Goal: Communication & Community: Participate in discussion

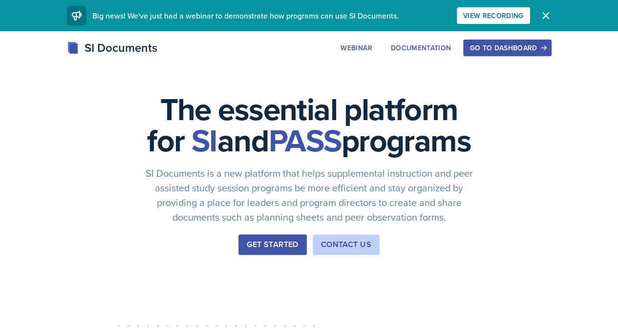
click at [531, 49] on div "Go to Dashboard" at bounding box center [507, 48] width 75 height 8
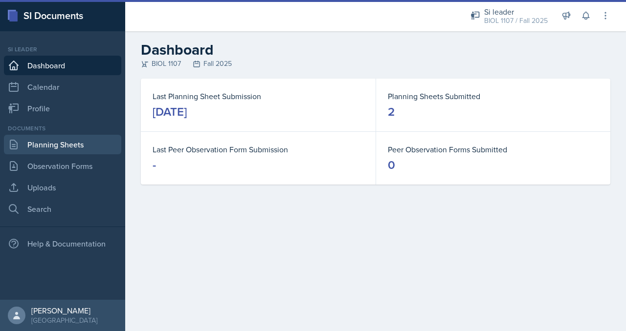
click at [65, 152] on link "Planning Sheets" at bounding box center [62, 145] width 117 height 20
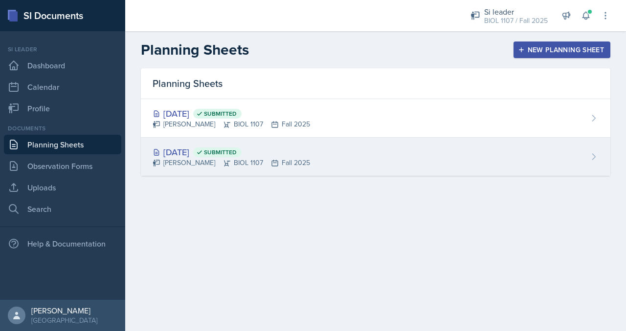
click at [280, 153] on div "[DATE] Submitted" at bounding box center [231, 152] width 157 height 13
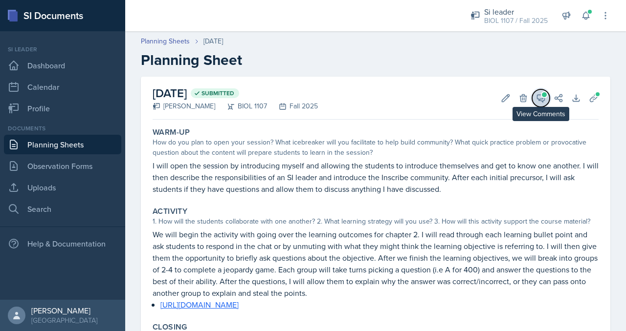
click at [537, 97] on icon at bounding box center [540, 98] width 7 height 7
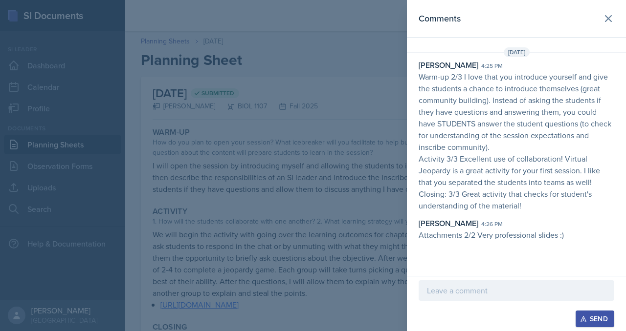
click at [460, 298] on div at bounding box center [516, 291] width 196 height 21
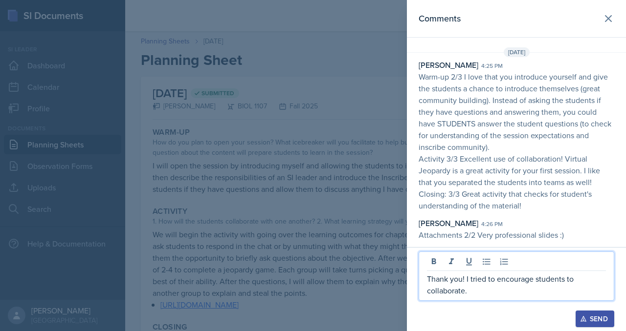
click at [583, 325] on button "Send" at bounding box center [594, 319] width 39 height 17
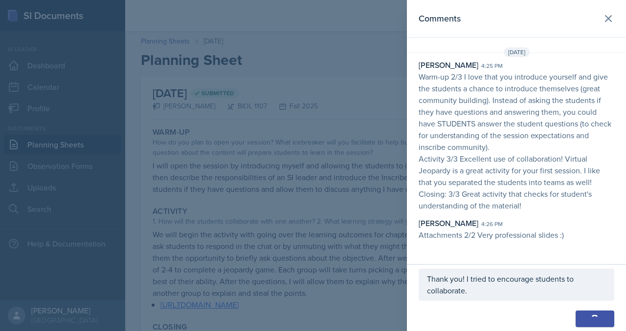
scroll to position [16, 0]
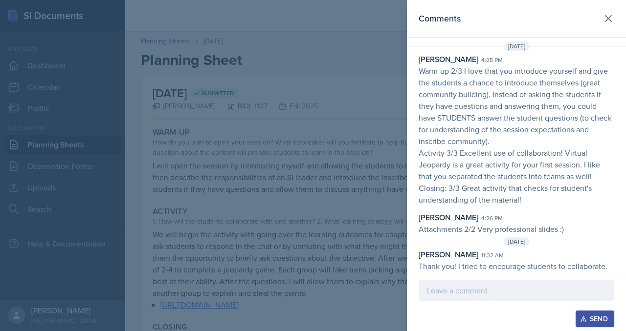
click at [338, 123] on div at bounding box center [313, 165] width 626 height 331
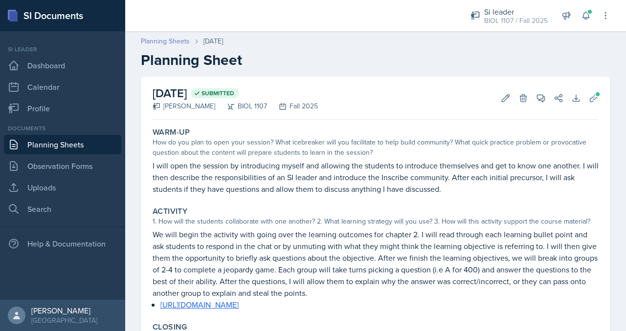
click at [170, 40] on link "Planning Sheets" at bounding box center [165, 41] width 49 height 10
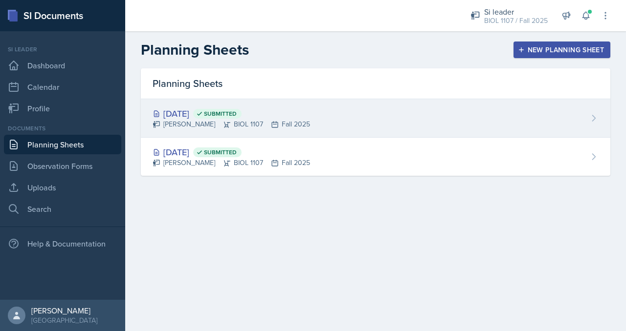
click at [334, 116] on div "[DATE] Submitted [PERSON_NAME] BIOL 1107 Fall 2025" at bounding box center [375, 118] width 469 height 39
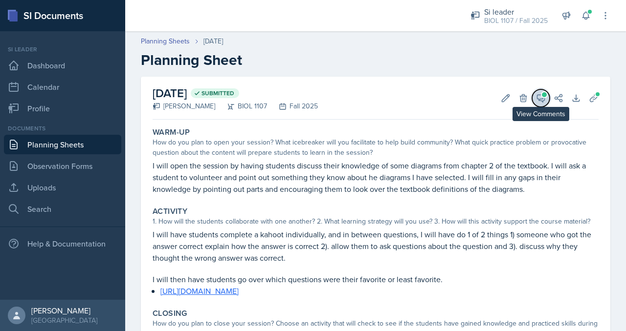
click at [534, 104] on button "View Comments" at bounding box center [541, 98] width 18 height 18
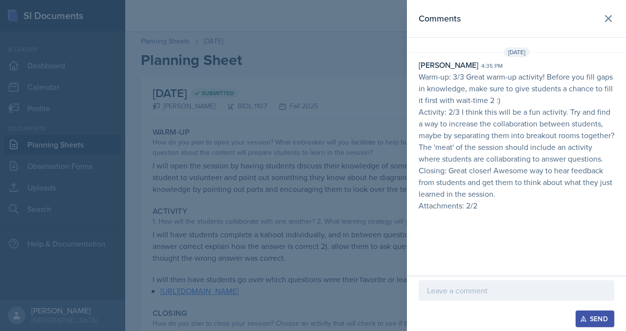
click at [458, 291] on p at bounding box center [516, 291] width 179 height 12
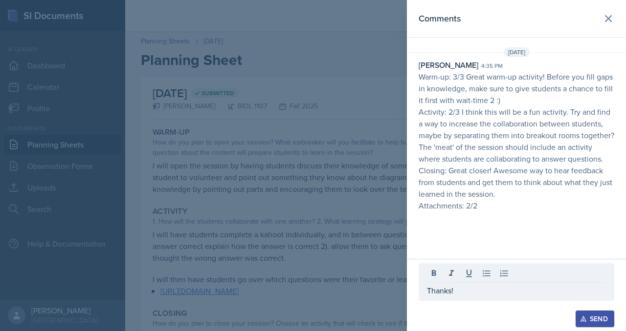
click at [592, 321] on div "Send" at bounding box center [595, 319] width 26 height 8
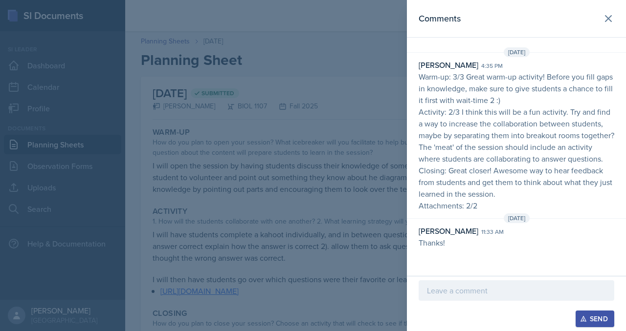
click at [224, 170] on div at bounding box center [313, 165] width 626 height 331
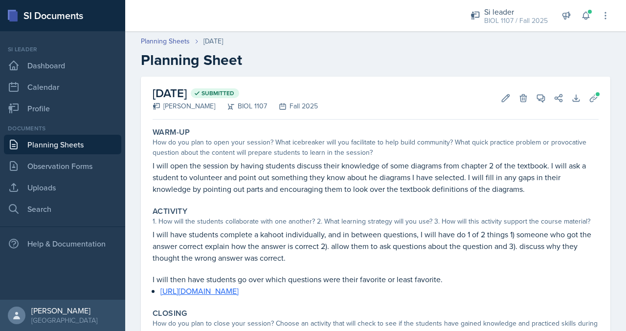
click at [57, 145] on link "Planning Sheets" at bounding box center [62, 145] width 117 height 20
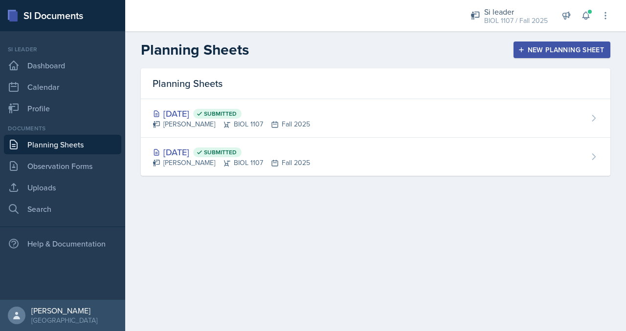
click at [376, 244] on main "Planning Sheets New Planning Sheet Planning Sheets [DATE] Submitted [PERSON_NAM…" at bounding box center [375, 181] width 501 height 300
click at [535, 47] on div "New Planning Sheet" at bounding box center [562, 50] width 84 height 8
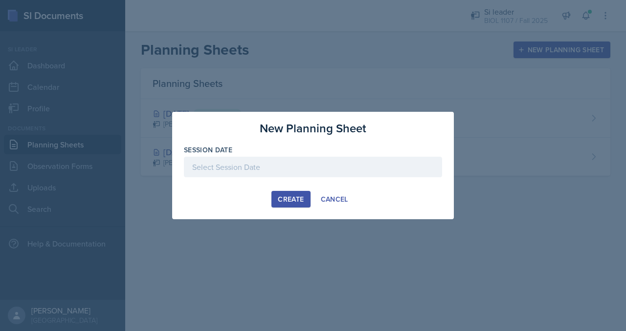
click at [271, 162] on div at bounding box center [313, 167] width 258 height 21
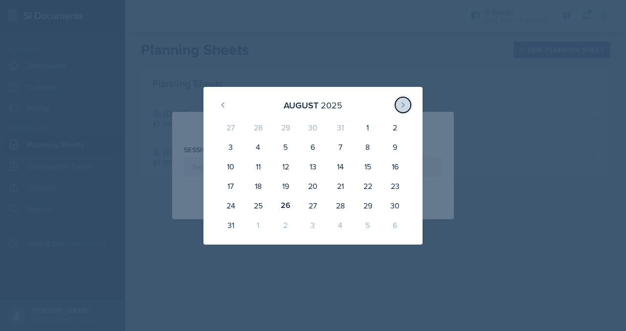
click at [404, 105] on icon at bounding box center [403, 105] width 2 height 4
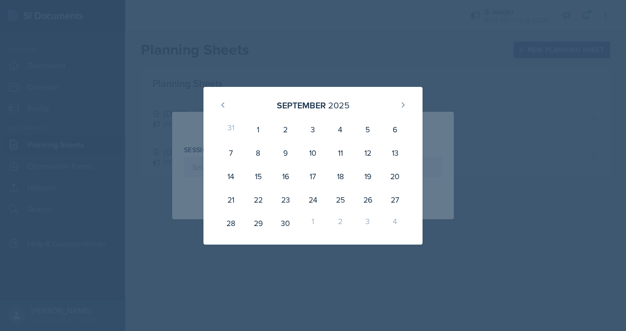
click at [308, 49] on div at bounding box center [313, 165] width 626 height 331
